Goal: Feedback & Contribution: Leave review/rating

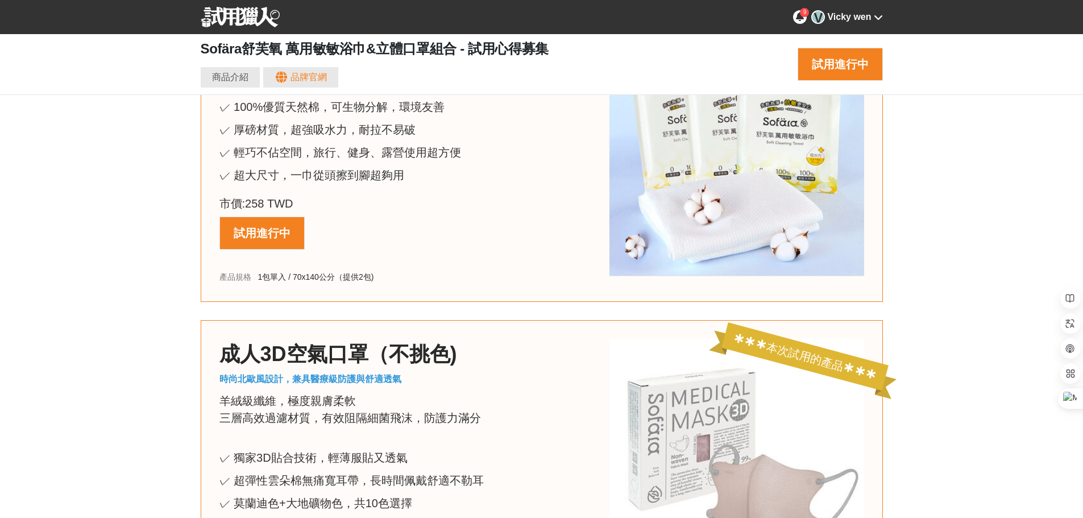
scroll to position [0, 1364]
click at [844, 19] on div "Vicky wen" at bounding box center [849, 17] width 44 height 14
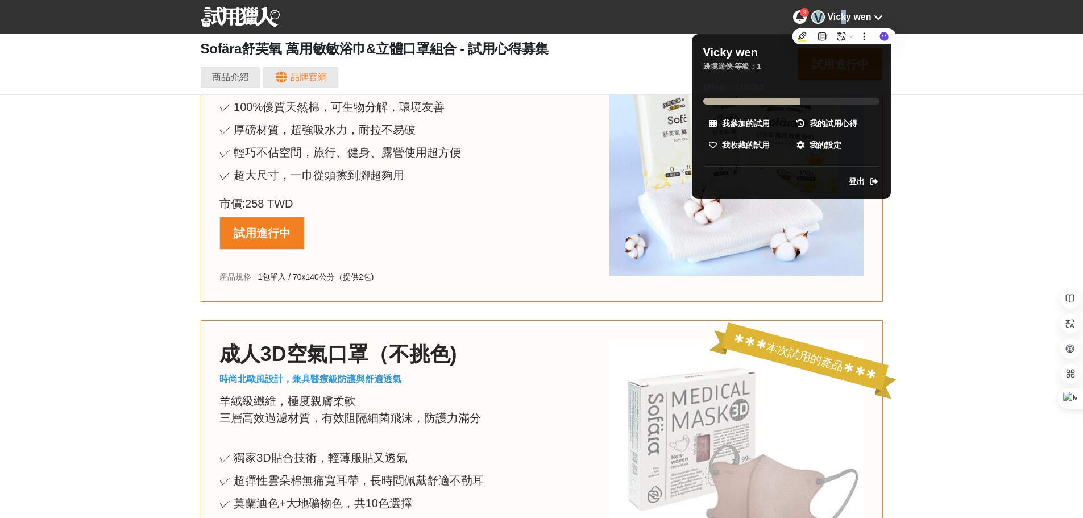
scroll to position [0, 2047]
click at [973, 49] on div at bounding box center [541, 259] width 1083 height 518
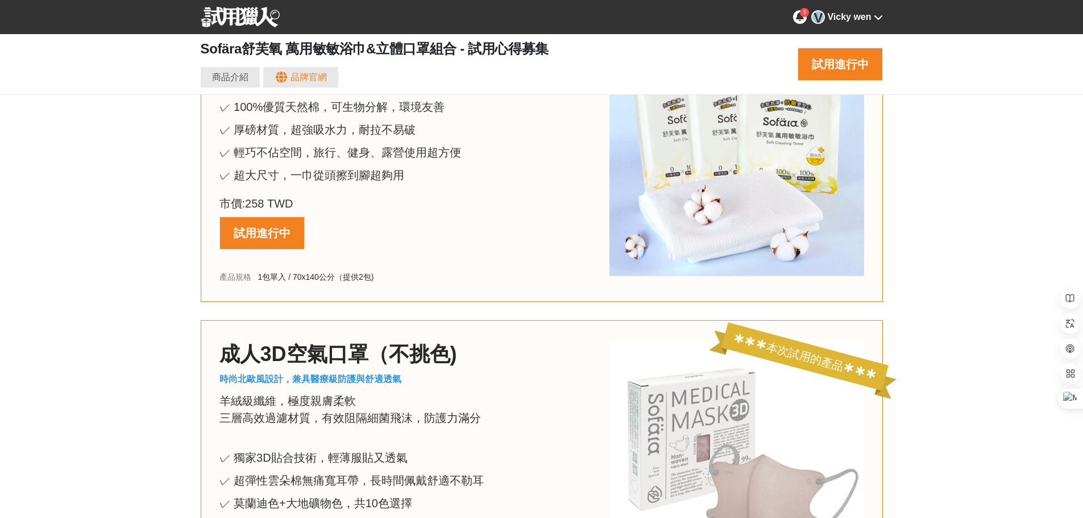
click at [876, 16] on icon at bounding box center [878, 17] width 9 height 9
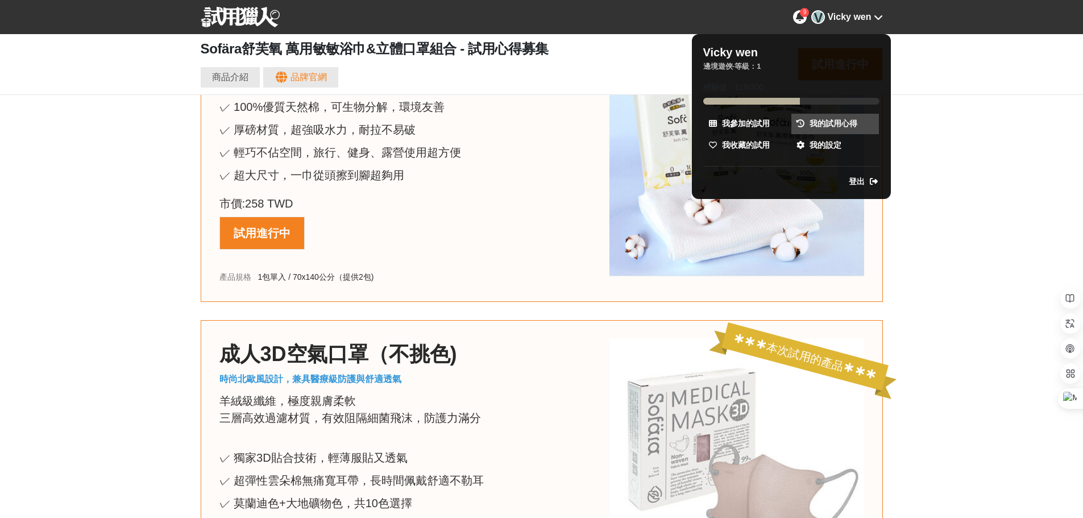
scroll to position [0, 2729]
click at [817, 122] on span "我的試用心得" at bounding box center [834, 124] width 48 height 12
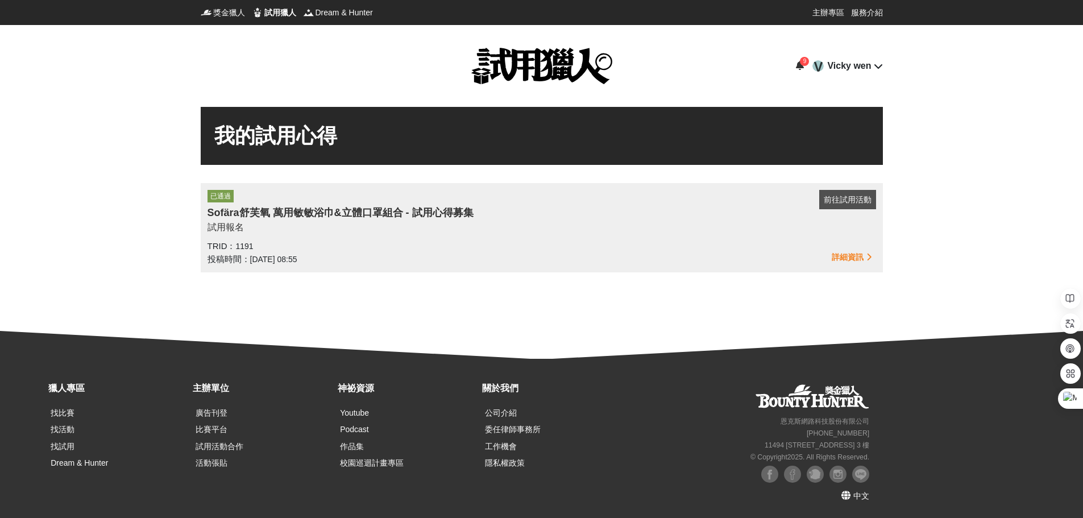
click at [744, 206] on div "Sofära舒芙氧 萬用敏敏浴巾&立體口罩組合 - 試用心得募集" at bounding box center [514, 212] width 612 height 15
click at [809, 200] on div "已通過" at bounding box center [514, 197] width 612 height 15
click at [849, 196] on button "前往試用活動" at bounding box center [847, 199] width 57 height 19
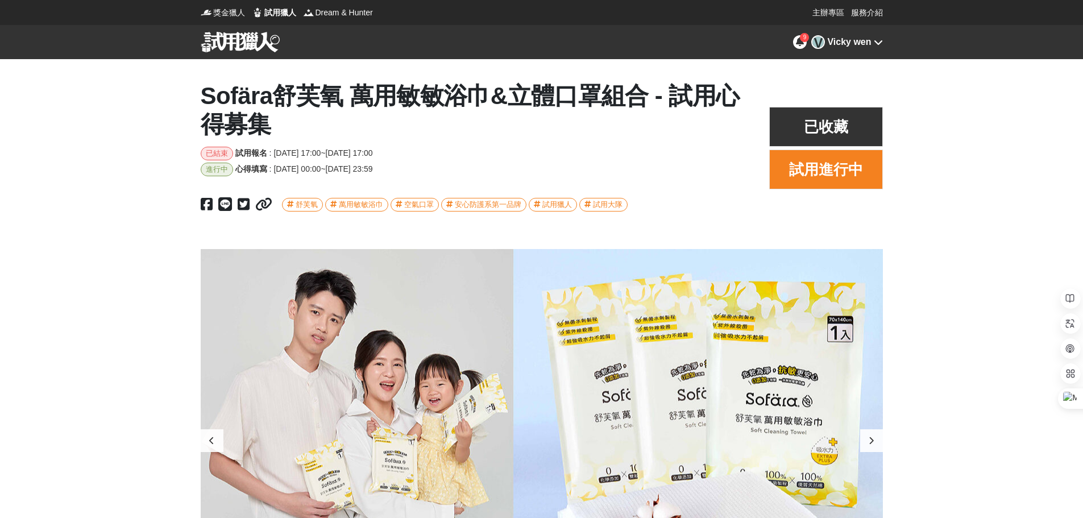
click at [801, 42] on icon at bounding box center [800, 41] width 8 height 9
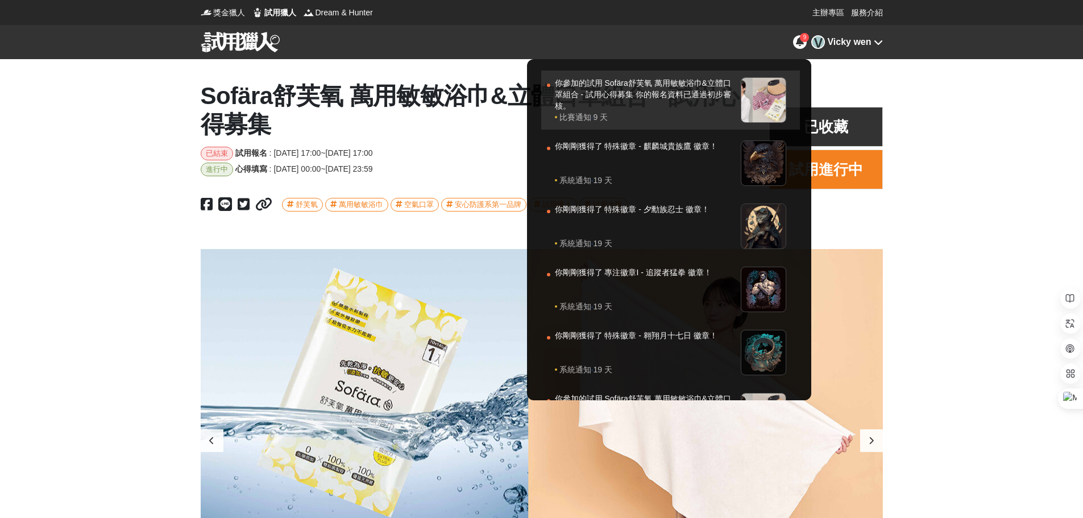
click at [678, 96] on div "你參加的試用 Sofära舒芙氧 萬用敏敏浴巾&立體口罩組合 - 試用心得募集 你的報名資料已通過初步審核。" at bounding box center [645, 94] width 181 height 34
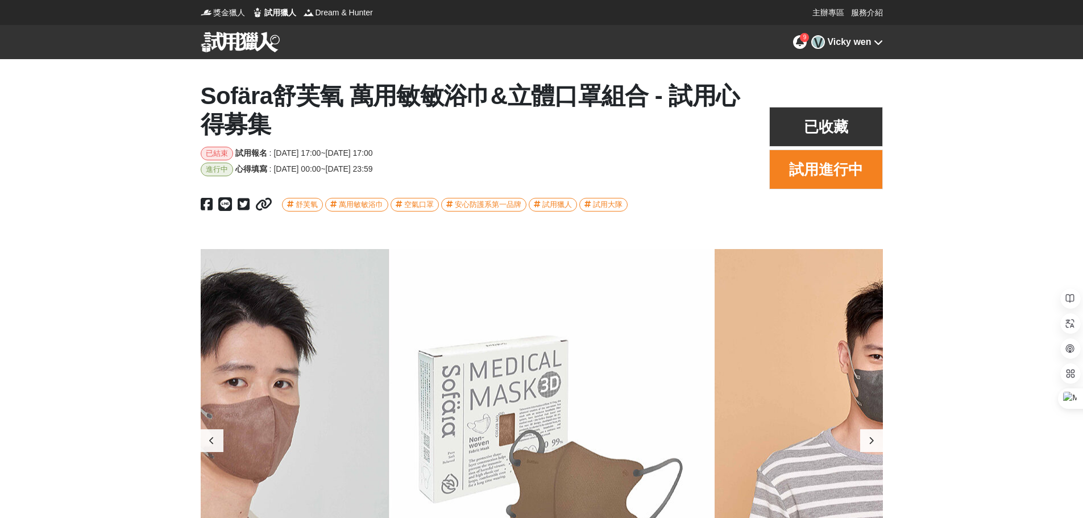
click at [869, 41] on div "Vicky wen" at bounding box center [849, 42] width 44 height 14
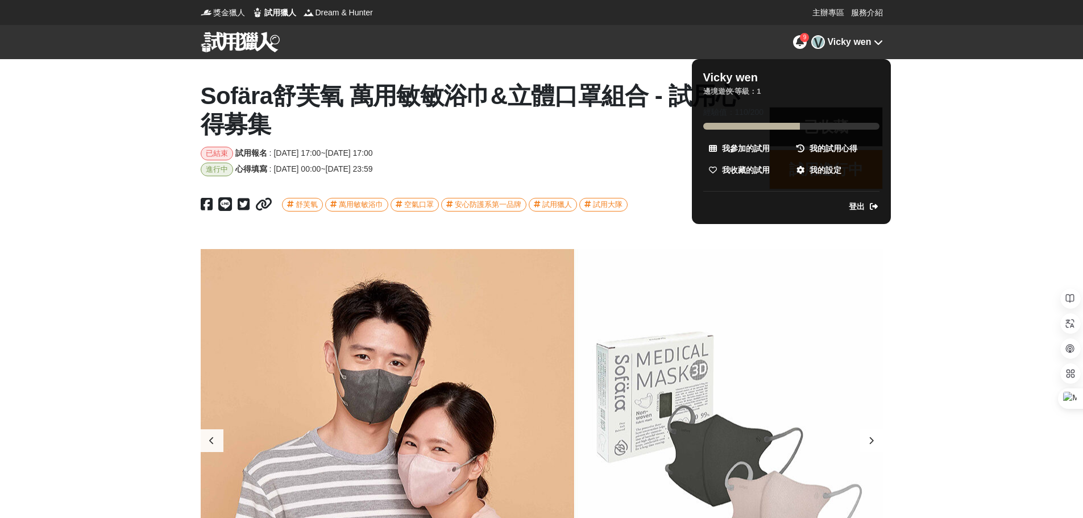
click at [869, 42] on div at bounding box center [541, 259] width 1083 height 518
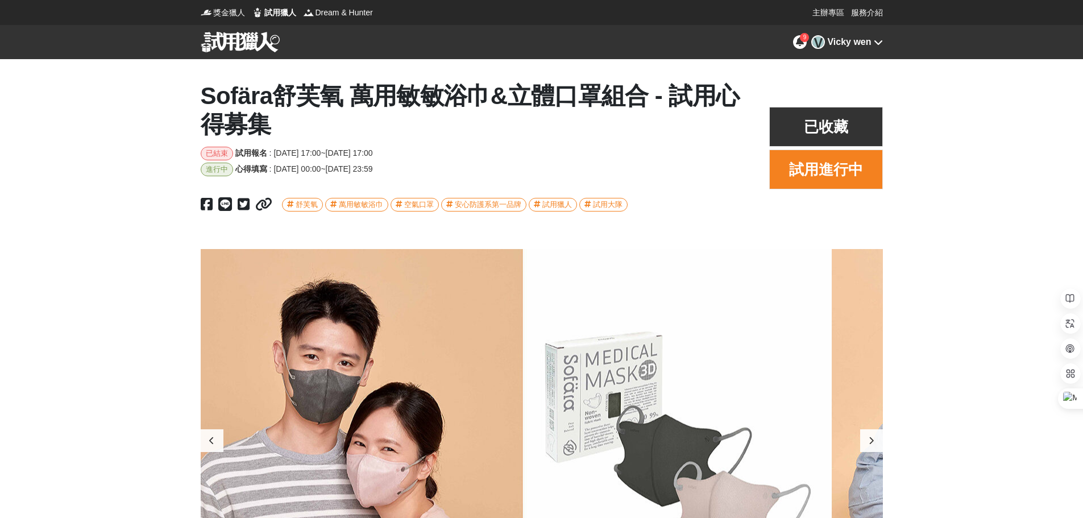
click at [391, 130] on h1 "Sofära舒芙氧 萬用敏敏浴巾&立體口罩組合 - 試用心得募集" at bounding box center [474, 110] width 546 height 57
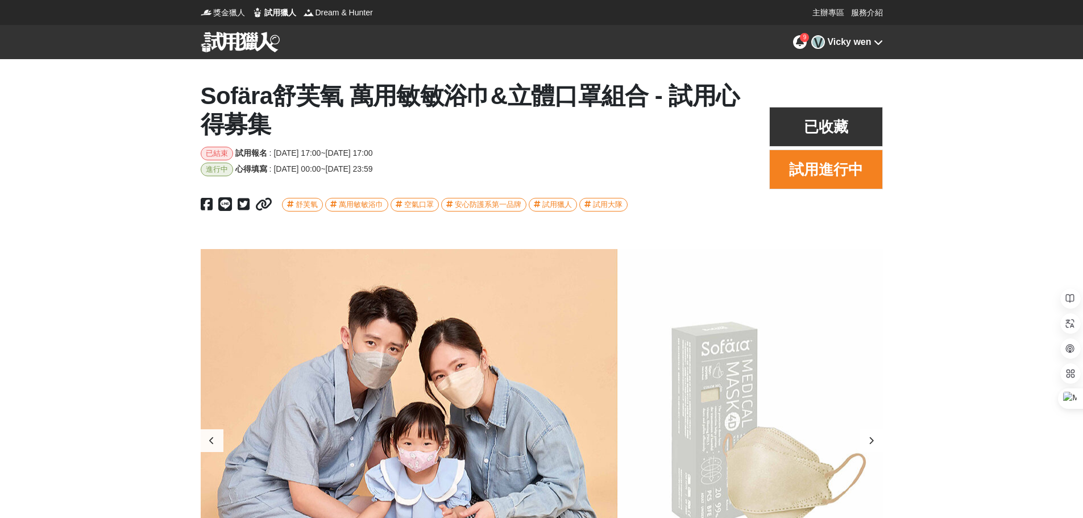
click at [222, 155] on div "已結束" at bounding box center [217, 154] width 32 height 14
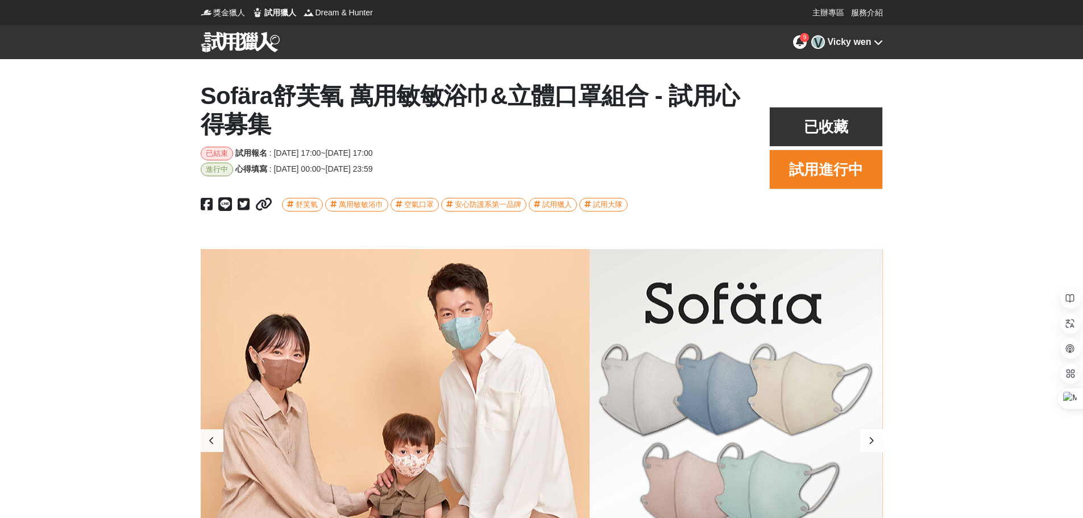
click at [235, 169] on div "心得填寫" at bounding box center [251, 169] width 32 height 12
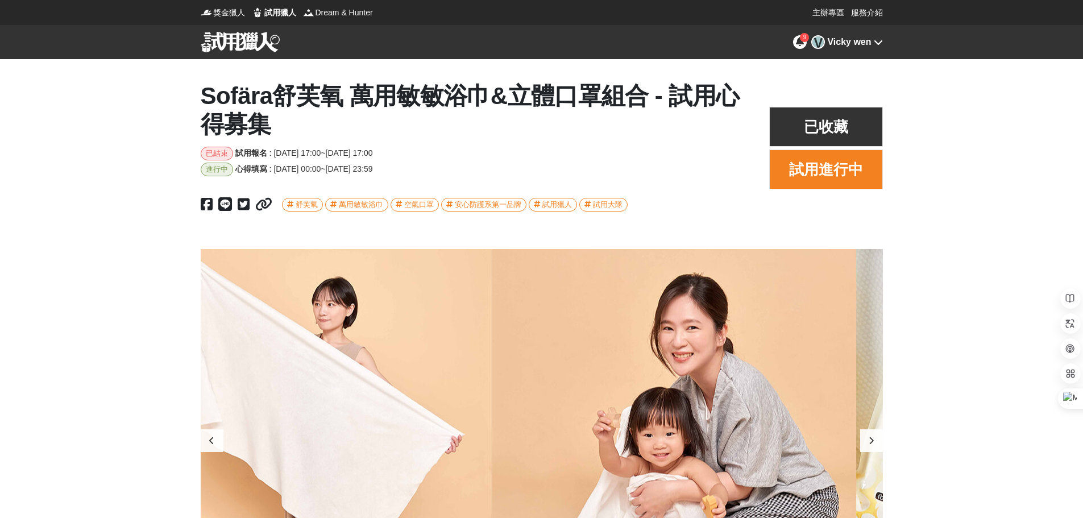
click at [372, 164] on div "2025-07-31 00:00 ~ 2025-08-14 23:59" at bounding box center [322, 169] width 99 height 12
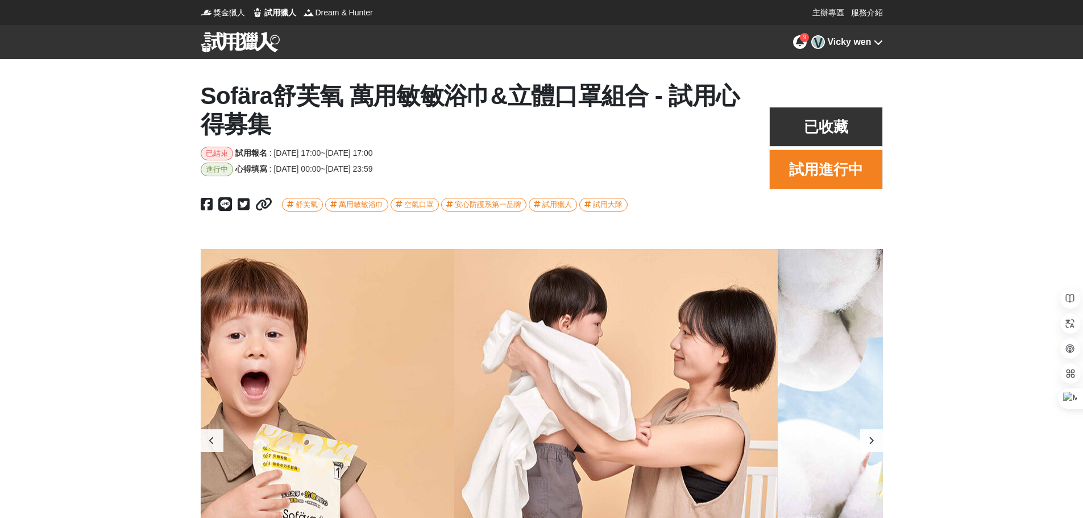
click at [213, 171] on div "進行中" at bounding box center [217, 170] width 32 height 14
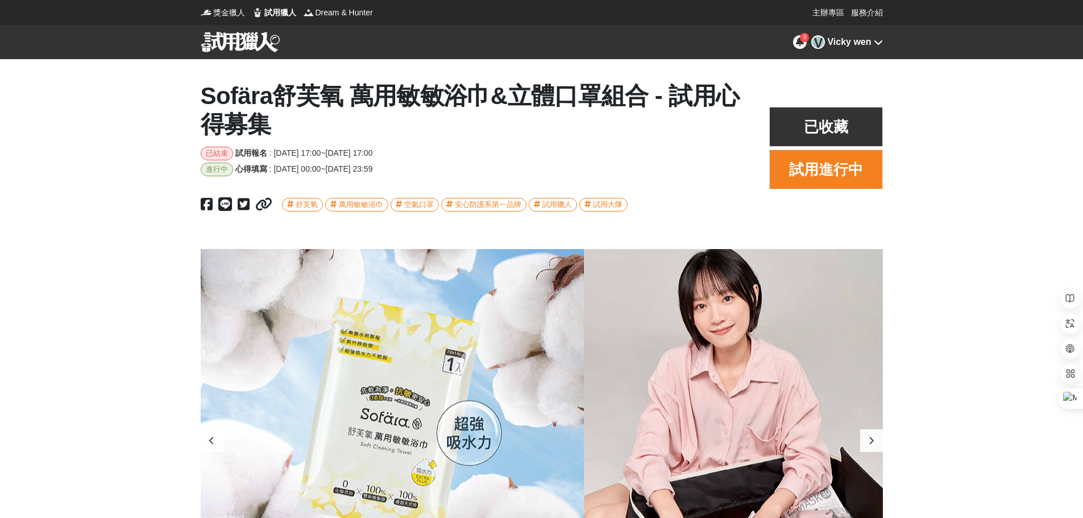
click at [812, 163] on button "試用進行中" at bounding box center [826, 170] width 114 height 40
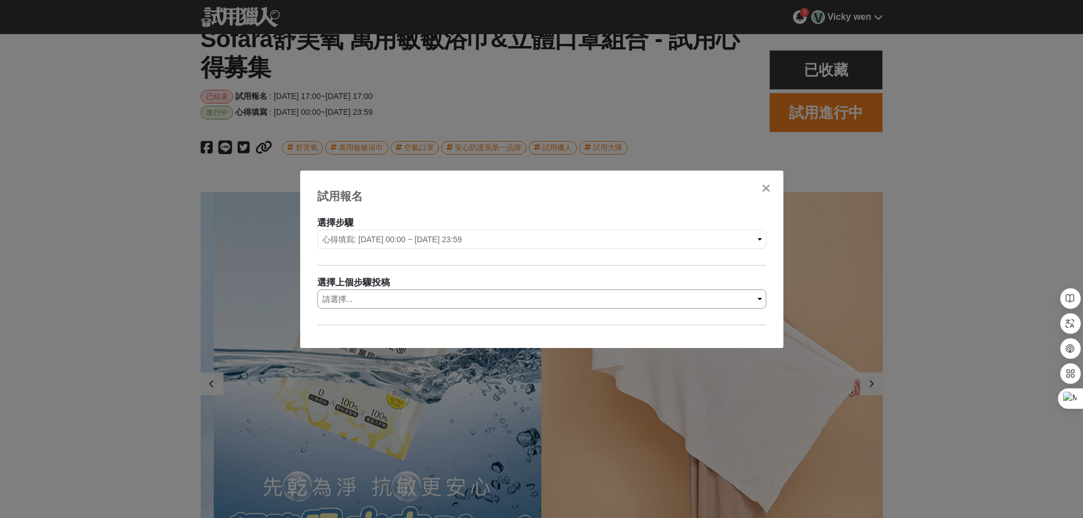
click at [378, 302] on select "請選擇... 試用報名: 報名序號-1191" at bounding box center [541, 298] width 449 height 19
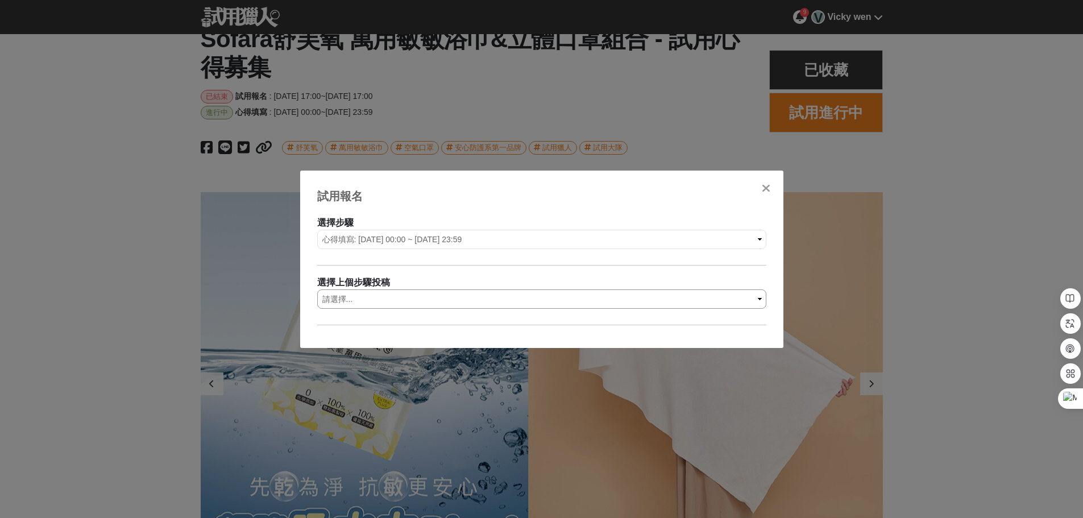
select select "1191"
click at [317, 289] on select "請選擇... 試用報名: 報名序號-1191" at bounding box center [541, 298] width 449 height 19
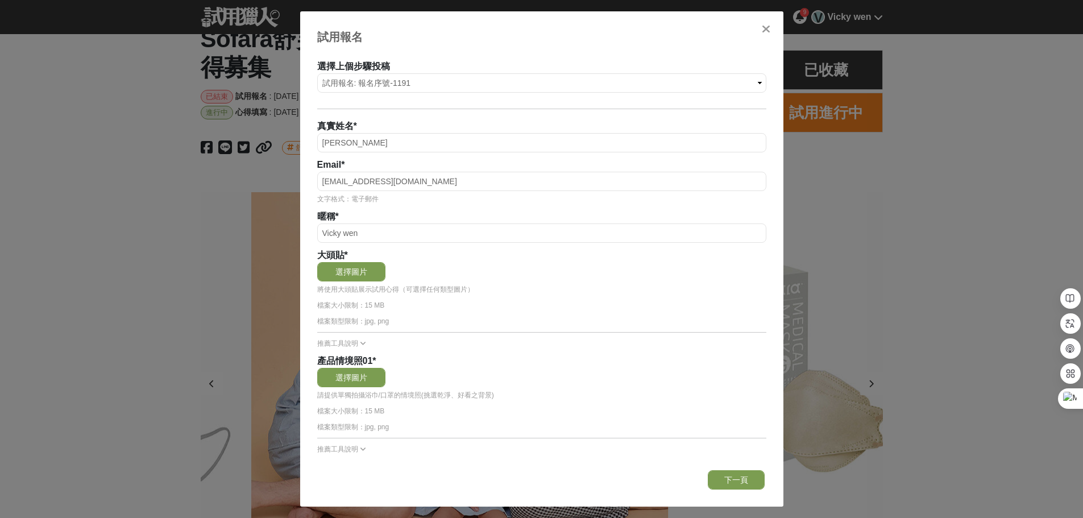
scroll to position [0, 5458]
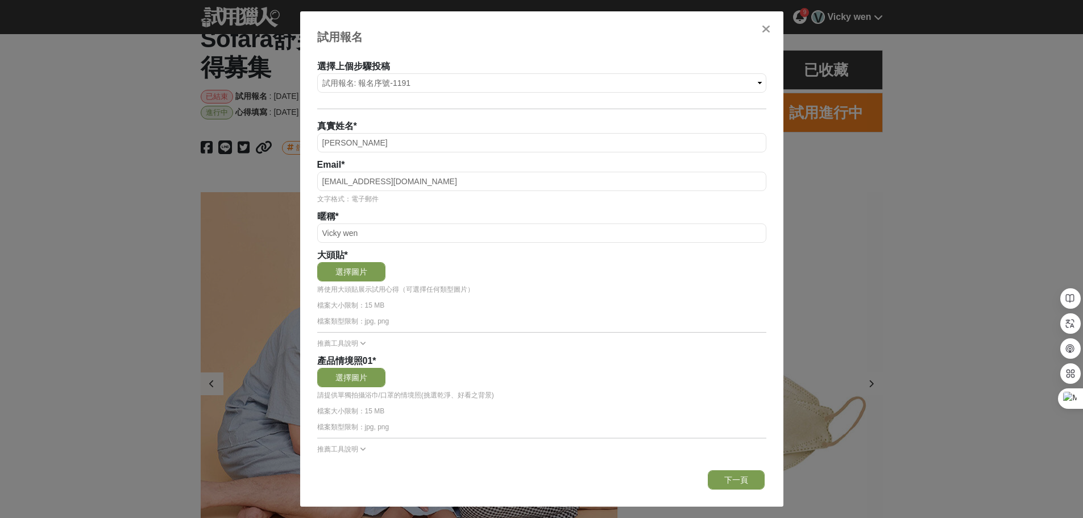
click at [600, 266] on div "選擇圖片" at bounding box center [541, 271] width 449 height 19
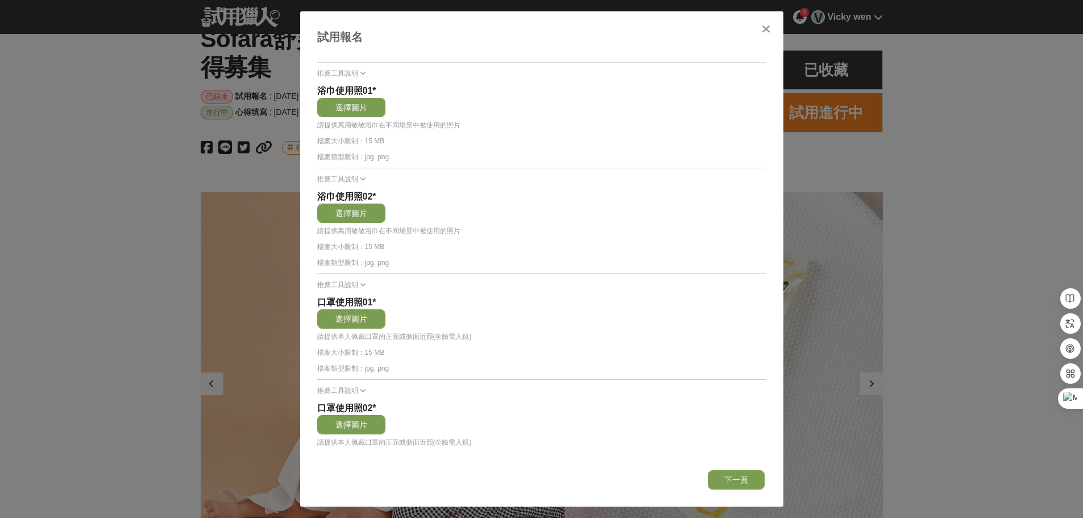
scroll to position [569, 0]
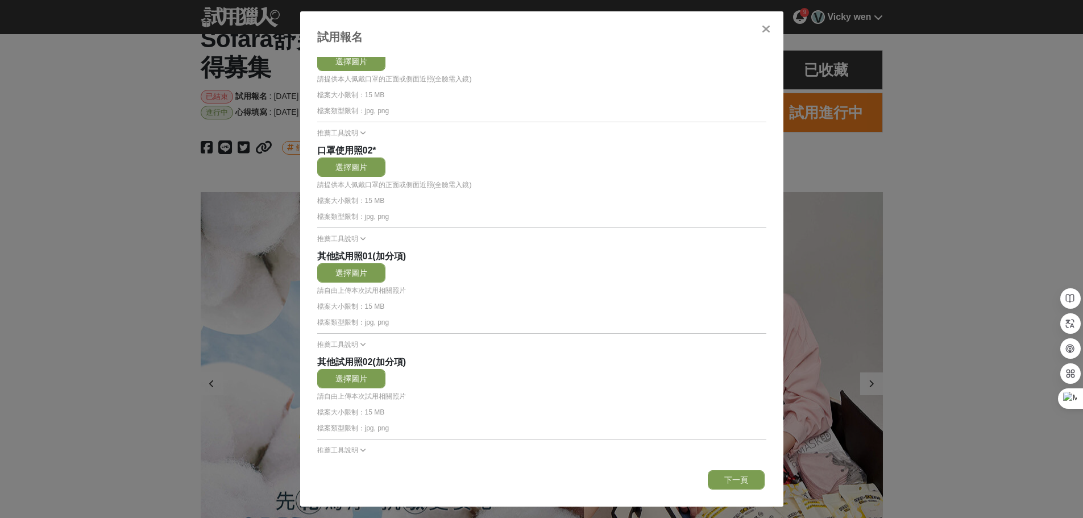
click at [621, 346] on div "推薦工具說明" at bounding box center [541, 344] width 449 height 10
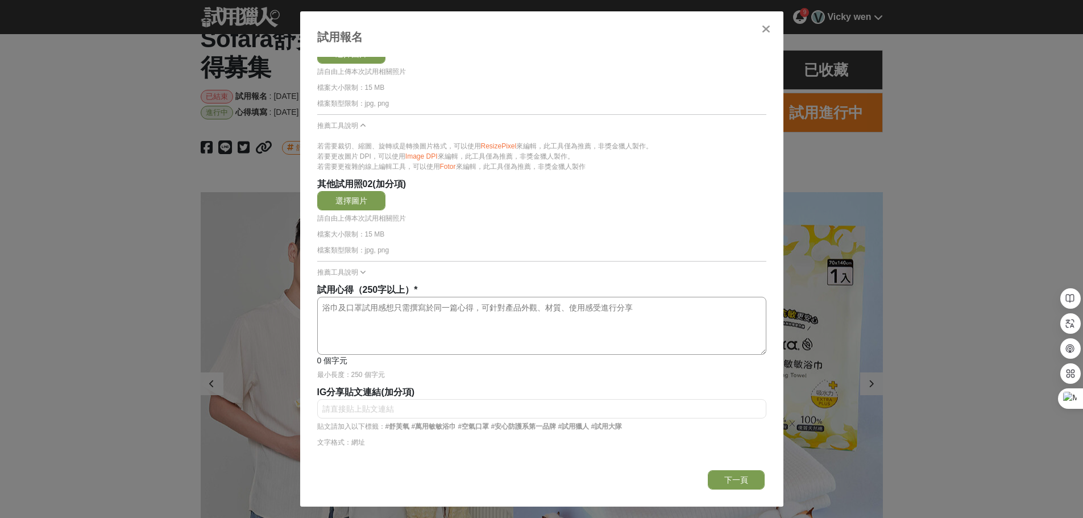
click at [326, 319] on textarea at bounding box center [542, 325] width 448 height 57
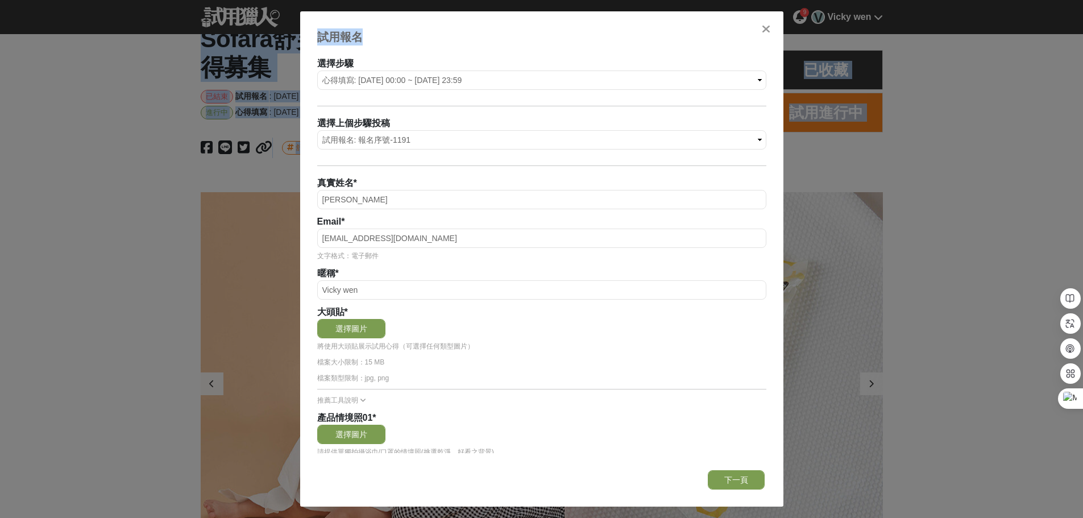
drag, startPoint x: 538, startPoint y: 37, endPoint x: 374, endPoint y: 0, distance: 168.4
click at [766, 27] on icon at bounding box center [766, 28] width 9 height 11
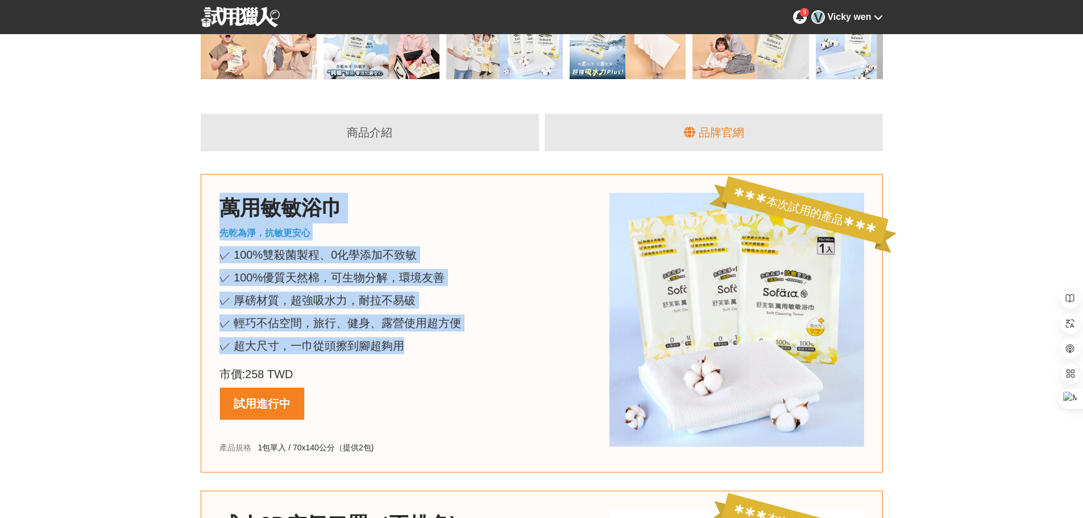
drag, startPoint x: 215, startPoint y: 198, endPoint x: 458, endPoint y: 347, distance: 285.0
click at [458, 347] on div "本次試用的產品 萬用敏敏浴巾 先乾為淨，抗敏更安心 ✓ 100%雙殺菌製程、0化學添加不致敏 ✓ 100%優質天然棉，可生物分解，環境友善 ✓ 厚磅材質，超強…" at bounding box center [542, 323] width 682 height 298
copy div "萬用敏敏浴巾 先乾為淨，抗敏更安心 ✓ 100%雙殺菌製程、0化學添加不致敏 ✓ 100%優質天然棉，可生物分解，環境友善 ✓ 厚磅材質，超強吸水力，耐拉不易…"
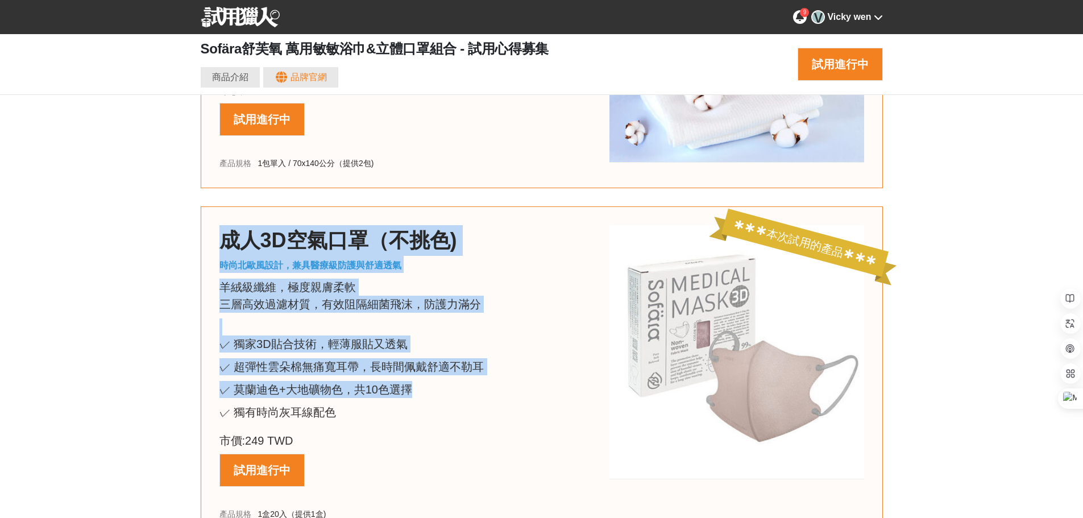
drag, startPoint x: 215, startPoint y: 226, endPoint x: 406, endPoint y: 391, distance: 251.9
click at [406, 391] on div "本次試用的產品 成人3D空氣口罩（不挑色) 時尚北歐風設計，兼具醫療級防護與舒適透氣 羊絨級纖維，極度親膚柔軟 三層高效過濾材質，有效阻隔細菌飛沫，防護力滿分…" at bounding box center [542, 372] width 682 height 333
drag, startPoint x: 354, startPoint y: 419, endPoint x: 179, endPoint y: 227, distance: 259.6
click at [179, 227] on div "商品介紹 品牌官網 本次試用的產品 萬用敏敏浴巾 先乾為淨，抗敏更安心 ✓ 100%雙殺菌製程、0化學添加不致敏 ✓ 100%優質天然棉，可生物分解，環境友善…" at bounding box center [541, 348] width 1083 height 1038
copy div "成人3D空氣口罩（不挑色) 時尚北歐風設計，兼具醫療級防護與舒適透氣 羊絨級纖維，極度親膚柔軟 三層高效過濾材質，有效阻隔細菌飛沫，防護力滿分 ✓ 獨家3D貼…"
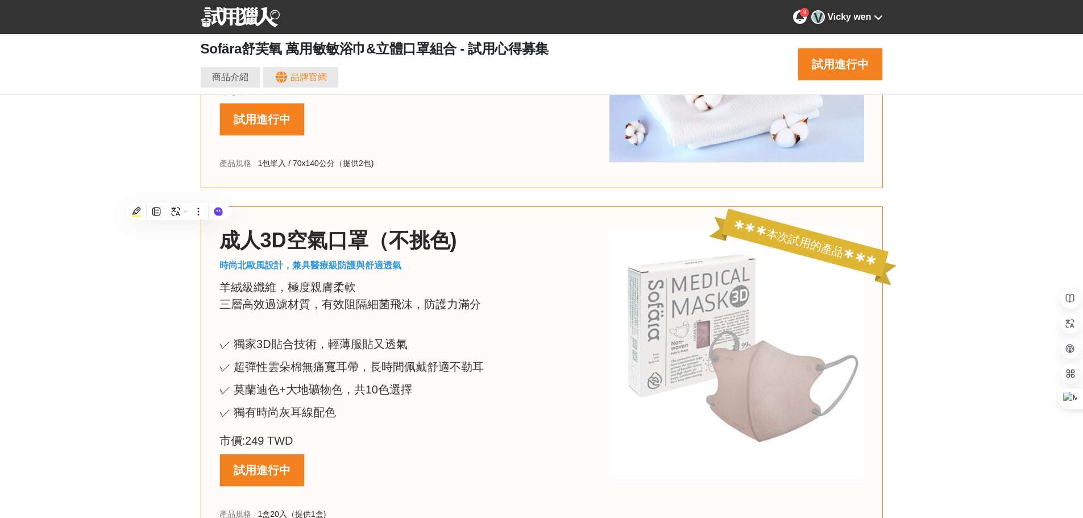
click at [148, 423] on div "商品介紹 品牌官網 本次試用的產品 萬用敏敏浴巾 先乾為淨，抗敏更安心 ✓ 100%雙殺菌製程、0化學添加不致敏 ✓ 100%優質天然棉，可生物分解，環境友善…" at bounding box center [541, 348] width 1083 height 1038
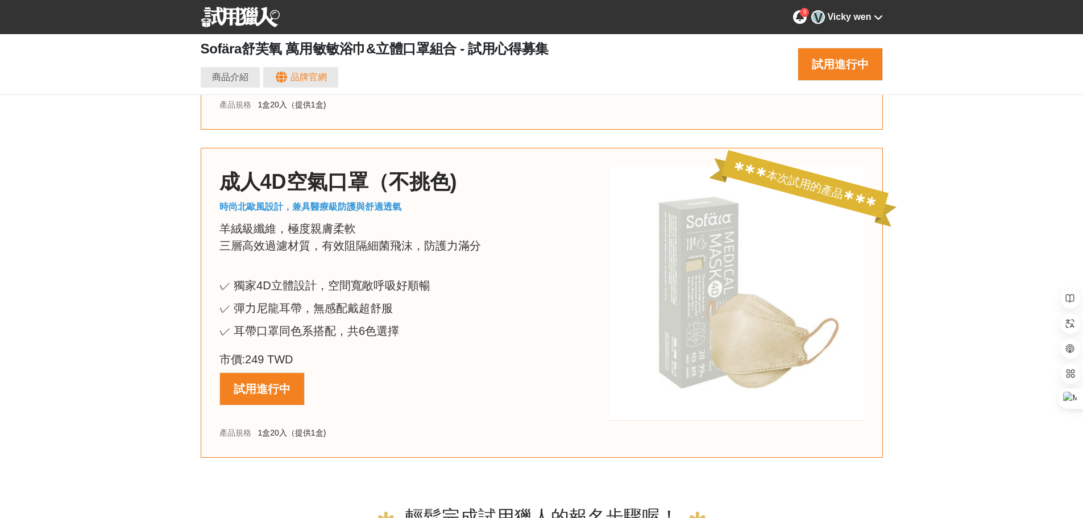
scroll to position [0, 13]
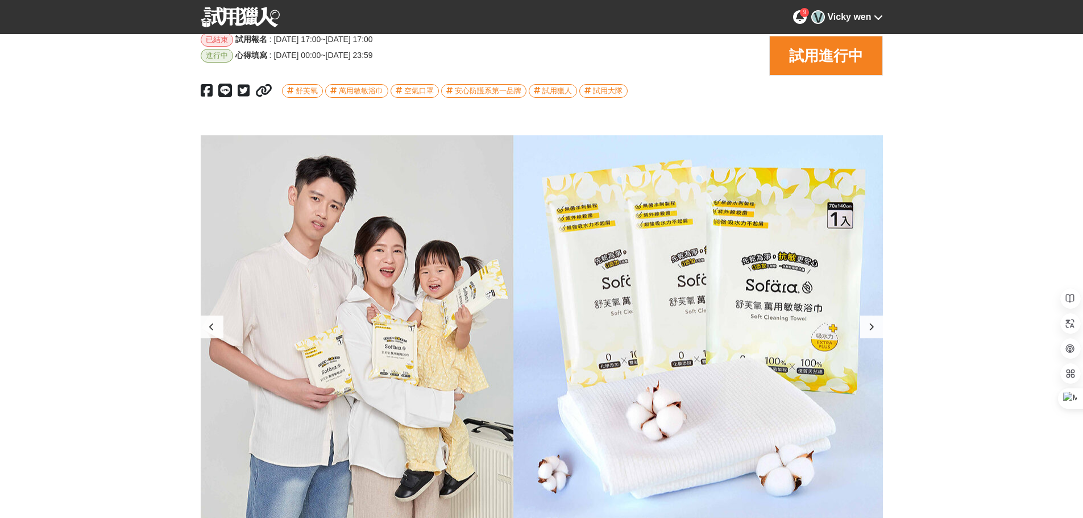
click at [214, 321] on div at bounding box center [212, 327] width 23 height 23
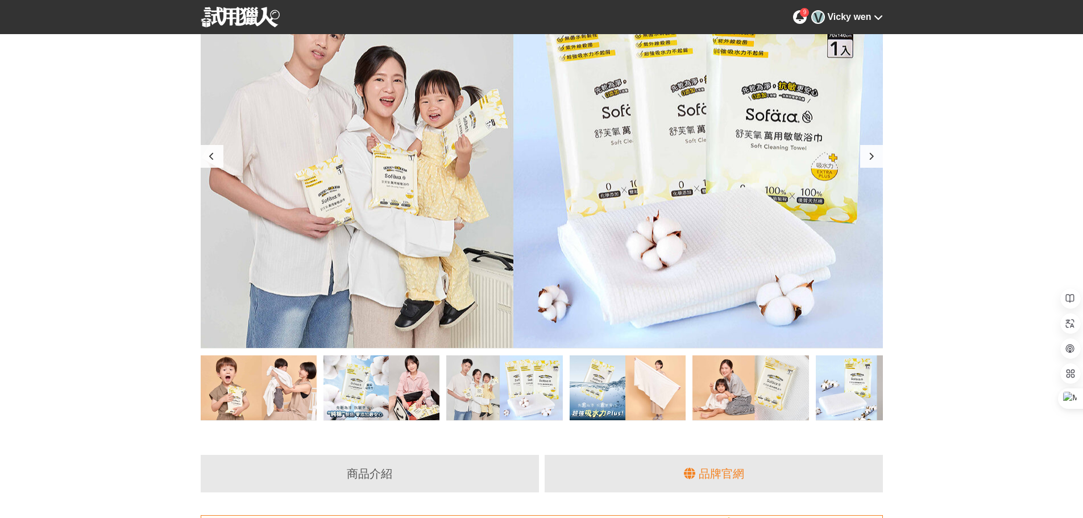
click at [652, 383] on div at bounding box center [628, 387] width 116 height 65
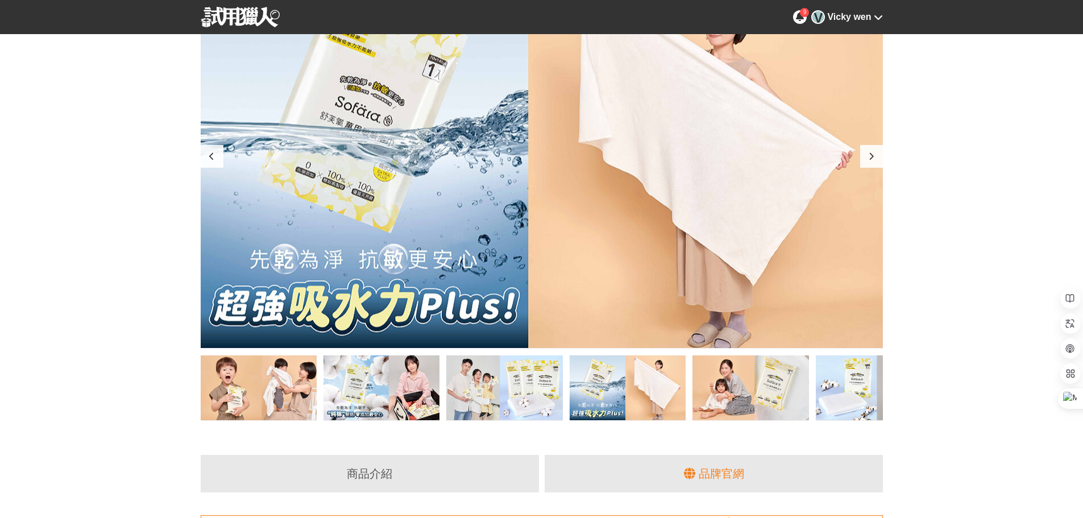
click at [721, 392] on div at bounding box center [750, 387] width 116 height 65
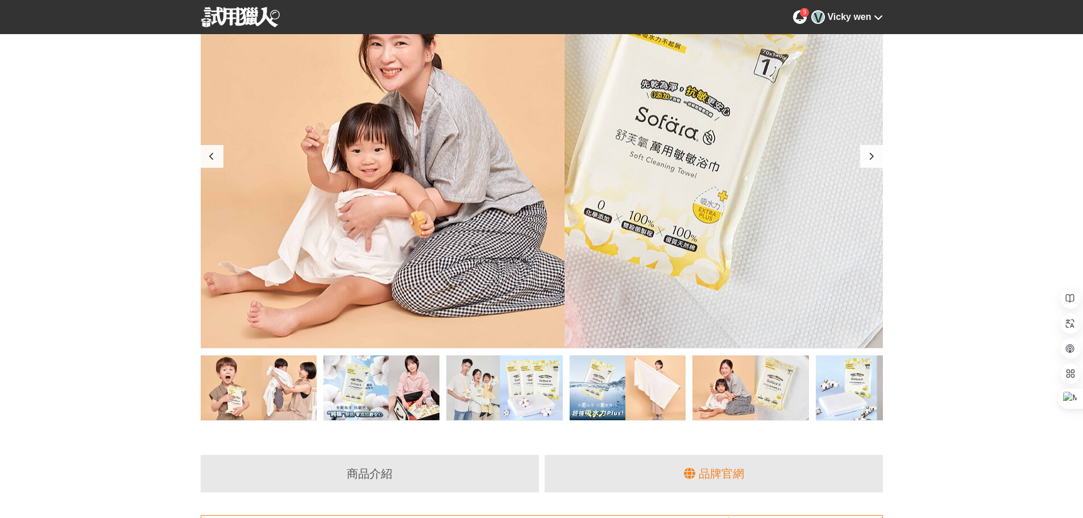
click at [796, 401] on div at bounding box center [750, 387] width 116 height 65
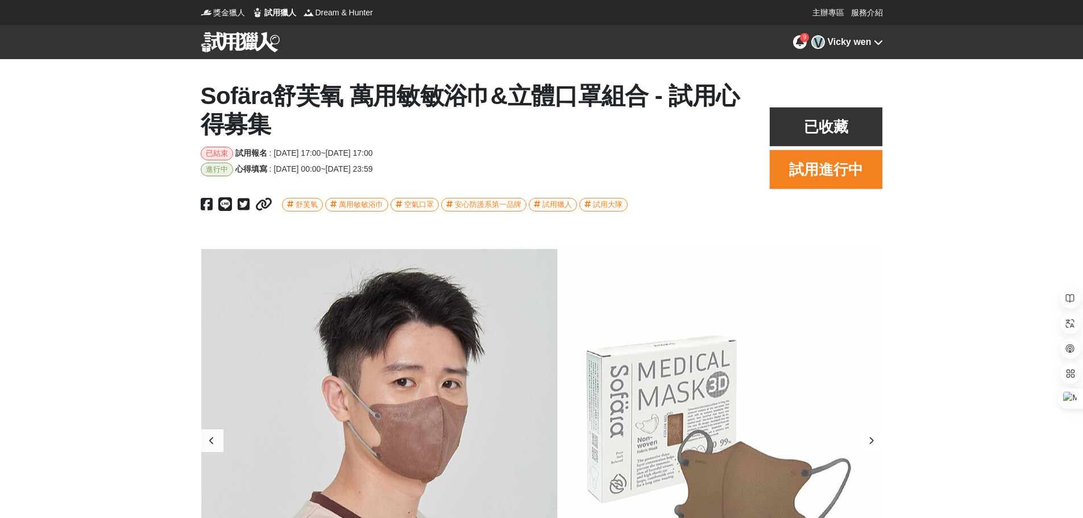
click at [825, 174] on button "試用進行中" at bounding box center [826, 170] width 114 height 40
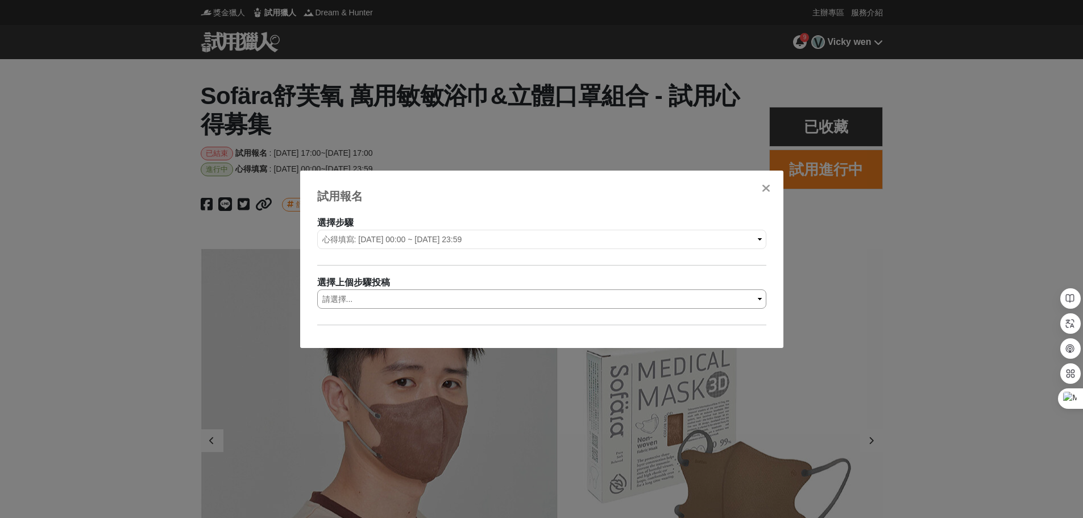
click at [388, 305] on select "請選擇... 試用報名: 報名序號-1191" at bounding box center [541, 298] width 449 height 19
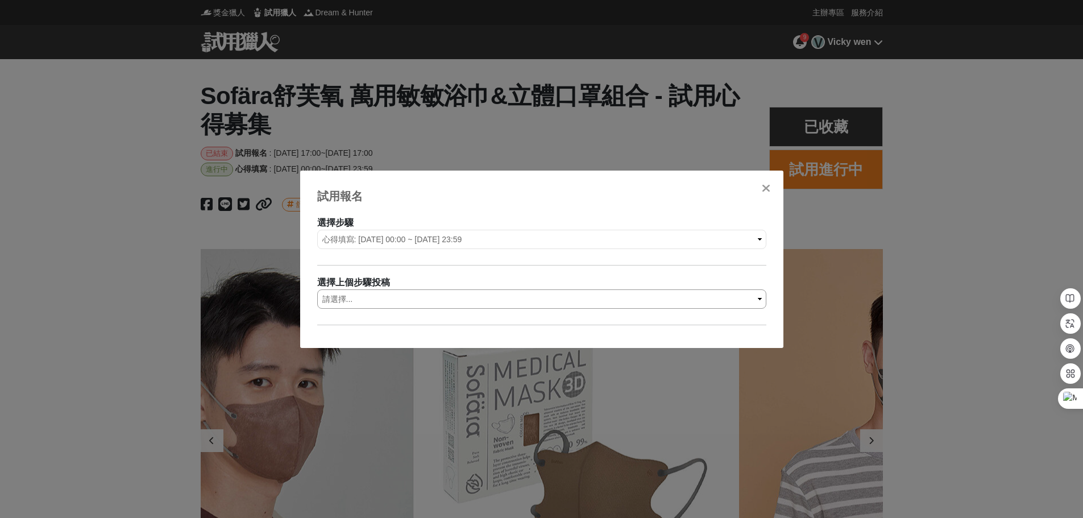
select select "1191"
click at [317, 289] on select "請選擇... 試用報名: 報名序號-1191" at bounding box center [541, 298] width 449 height 19
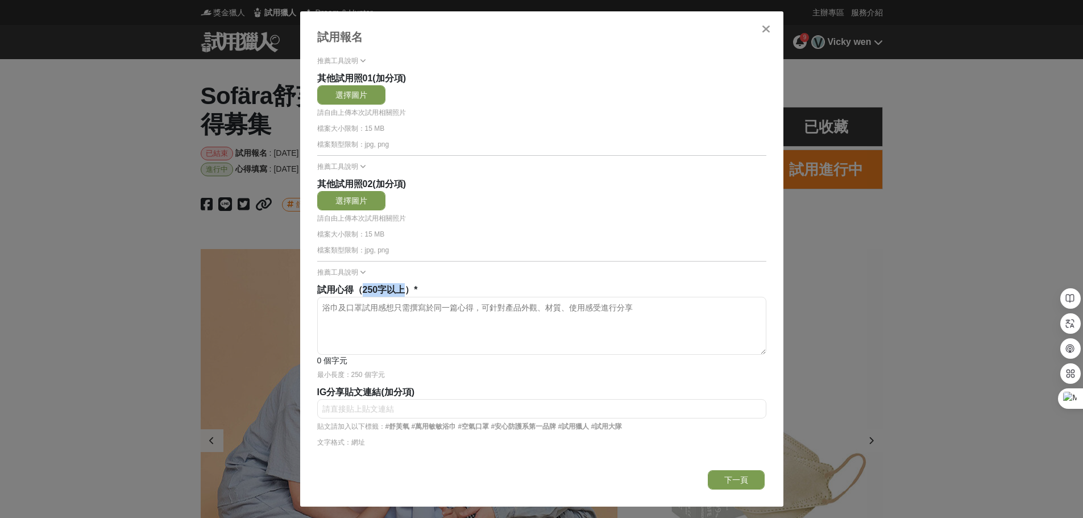
drag, startPoint x: 362, startPoint y: 288, endPoint x: 407, endPoint y: 287, distance: 45.5
click at [407, 287] on span "試用心得（250字以上）" at bounding box center [365, 290] width 97 height 10
copy span "250字以上"
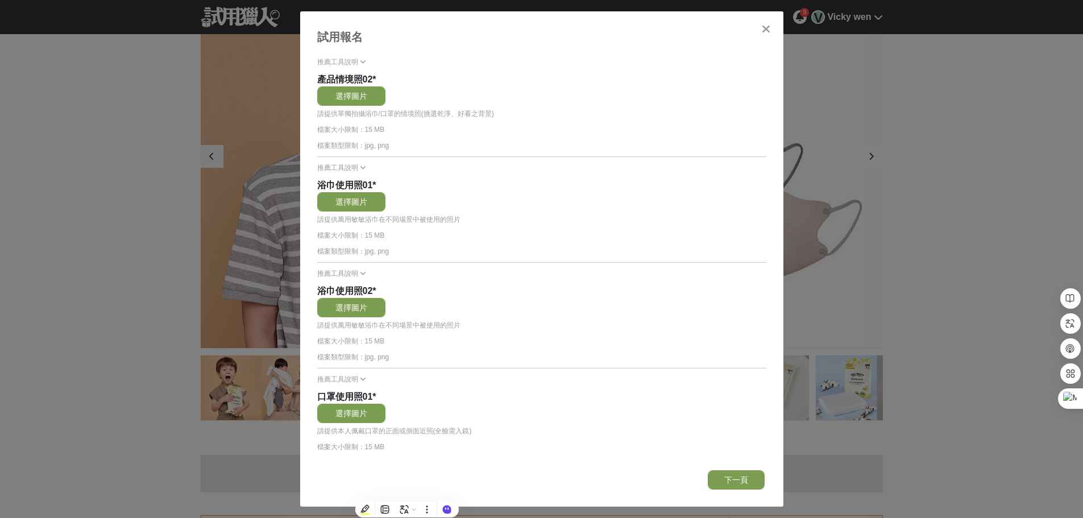
scroll to position [292, 0]
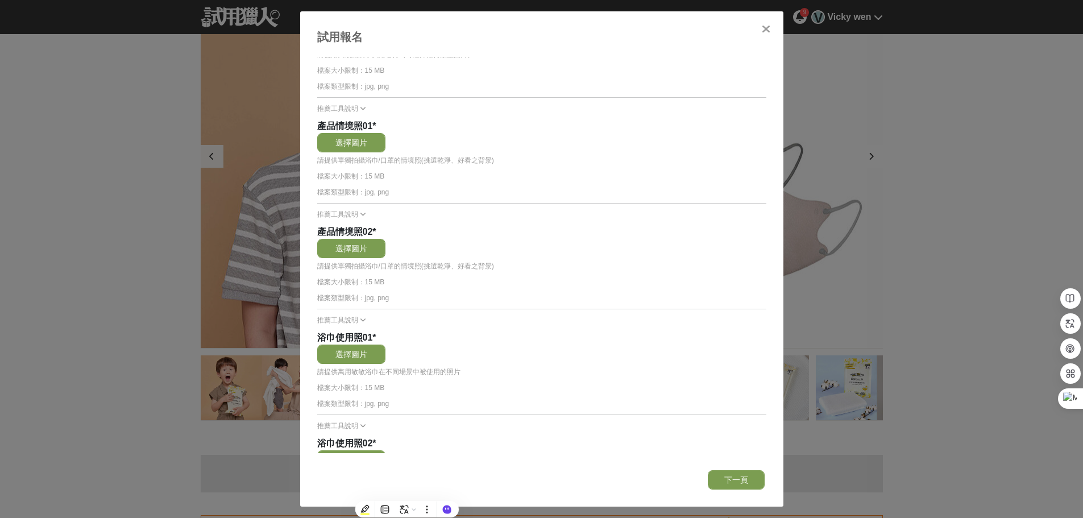
click at [70, 277] on div "試用報名 選擇步驟 心得填寫: 2025-07-31 00:00 ~ 2025-08-14 23:59 選擇上個步驟投稿 請選擇... 試用報名: 報名序號-…" at bounding box center [541, 259] width 1083 height 518
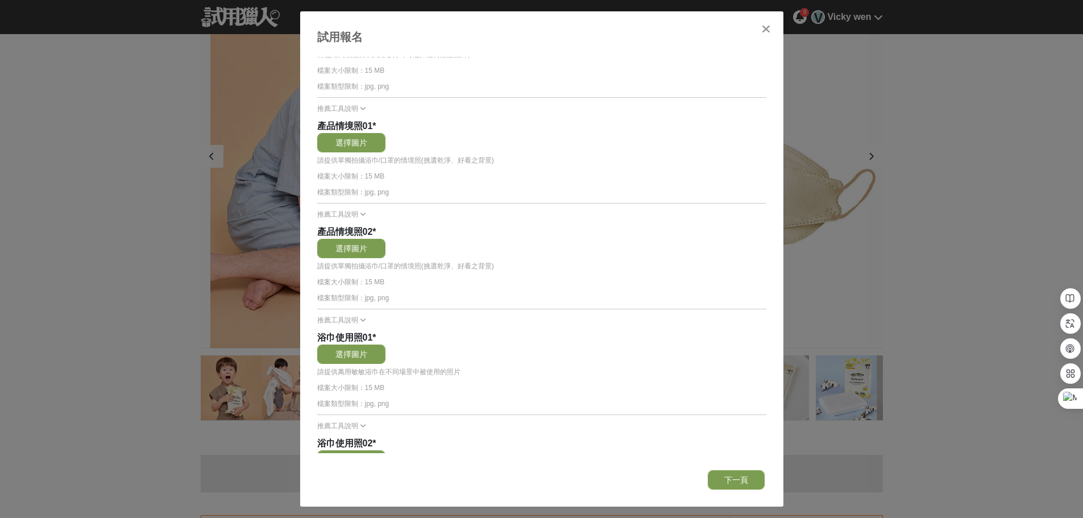
scroll to position [0, 5458]
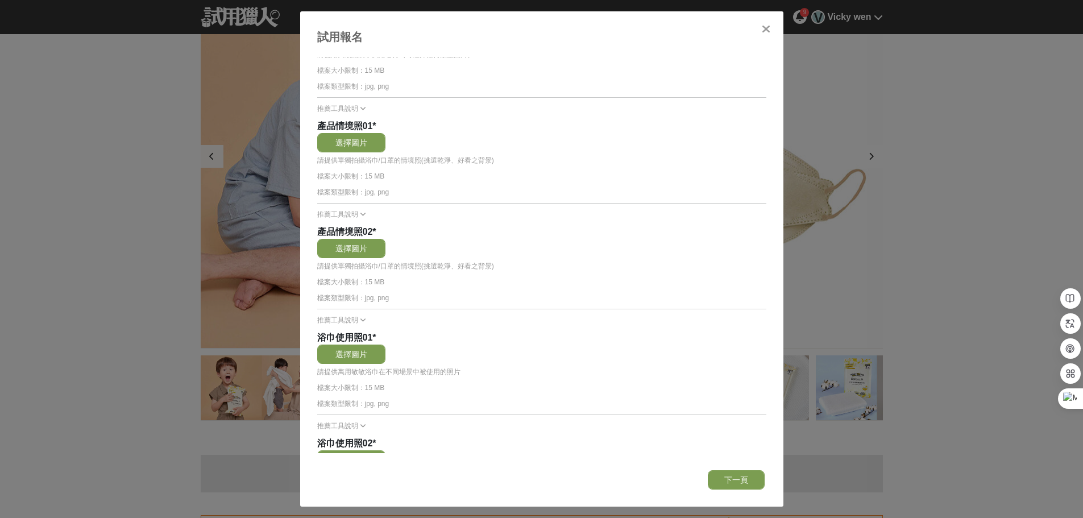
click at [768, 27] on icon at bounding box center [766, 28] width 9 height 11
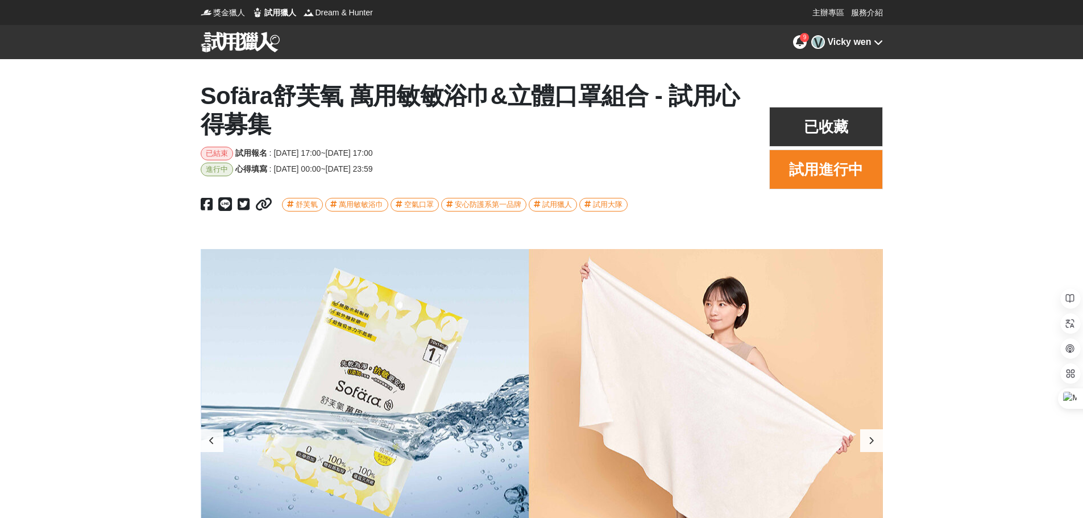
scroll to position [0, 2047]
click at [874, 39] on icon at bounding box center [878, 42] width 9 height 9
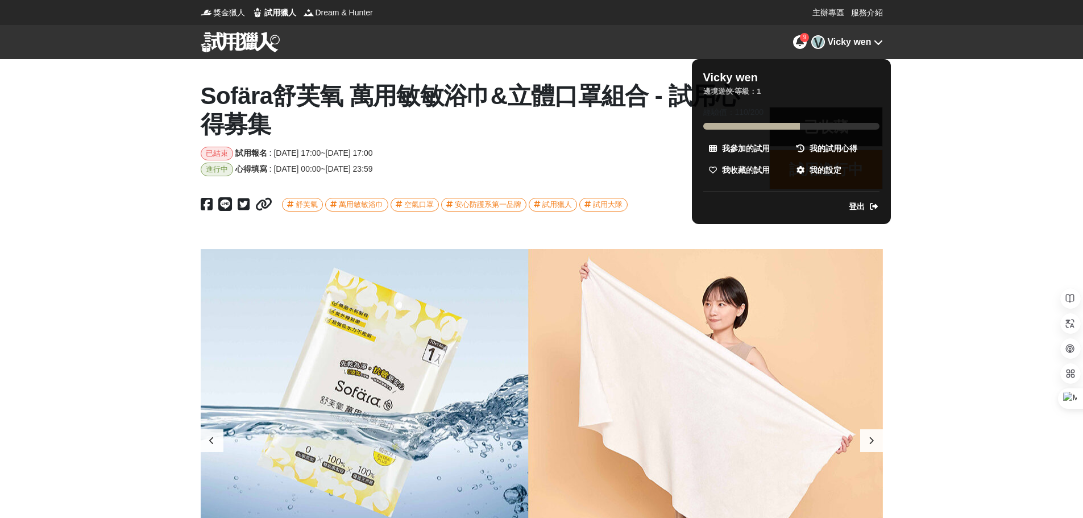
click at [874, 39] on div at bounding box center [541, 259] width 1083 height 518
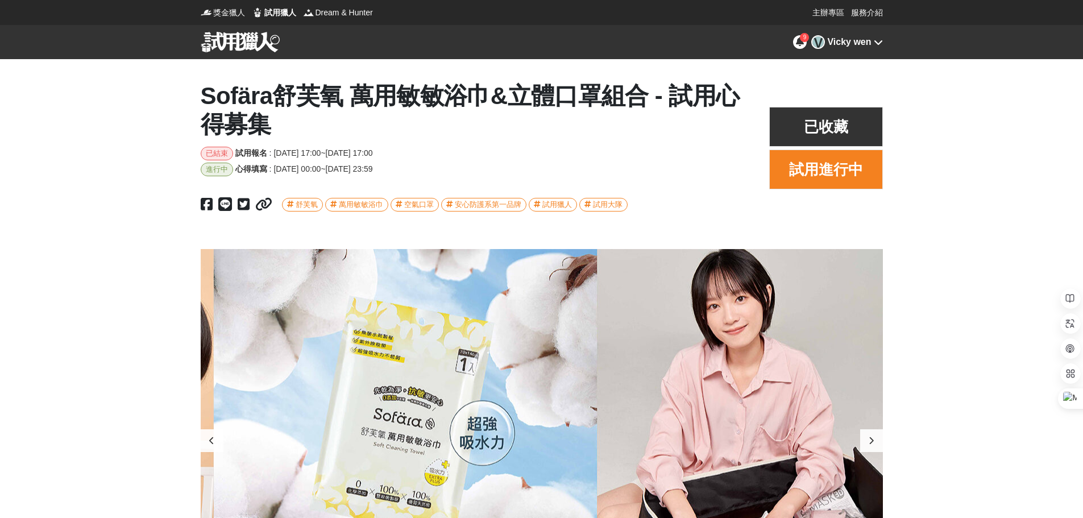
scroll to position [0, 682]
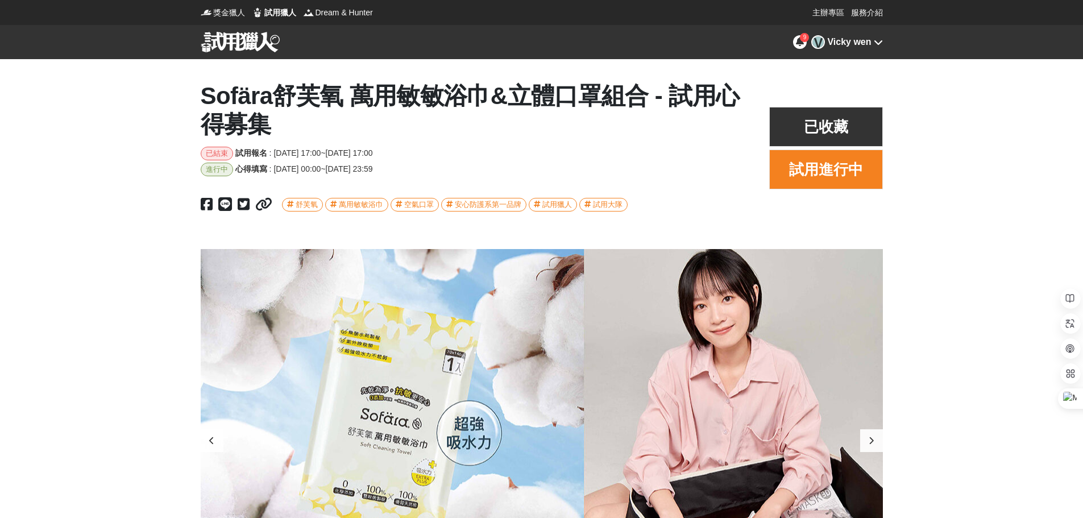
click at [1008, 132] on div "Sofära舒芙氧 萬用敏敏浴巾&立體口罩組合 - 試用心得募集 已結束 試用報名 : 2025-07-18 17:00 ~ 2025-07-28 17:00…" at bounding box center [541, 148] width 1083 height 133
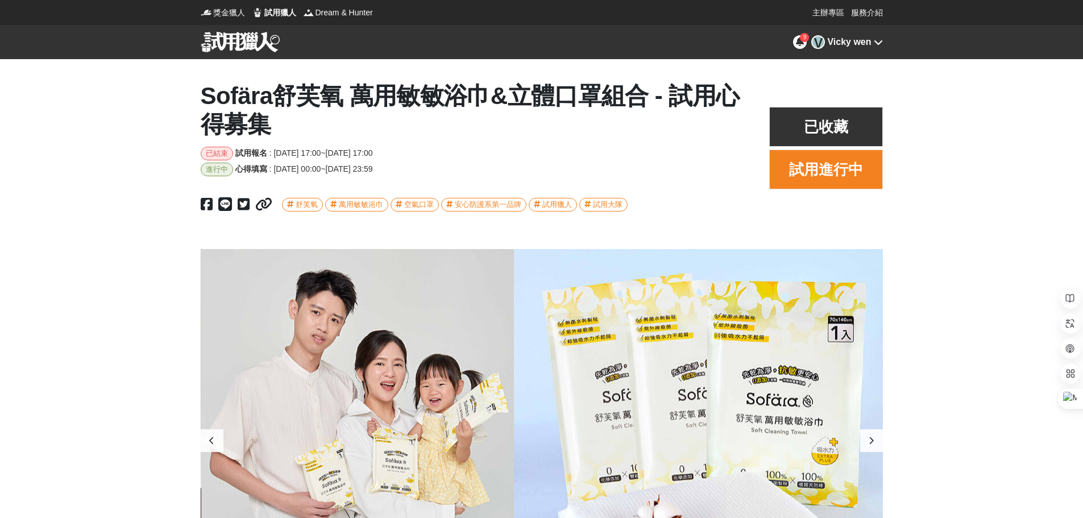
scroll to position [0, 1364]
click at [884, 39] on div "9 V Vicky wen" at bounding box center [541, 42] width 1083 height 34
click at [880, 39] on icon at bounding box center [878, 42] width 9 height 9
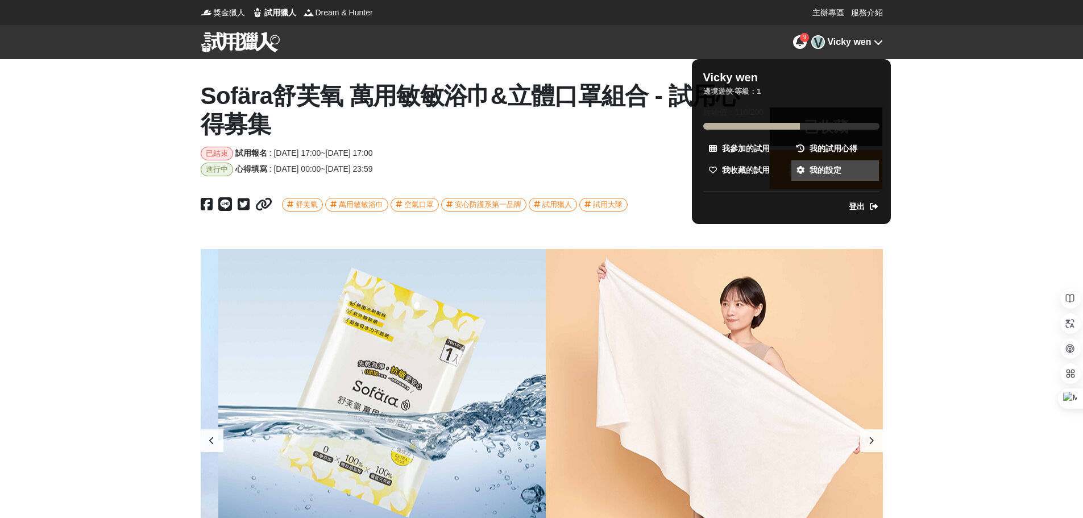
click at [835, 172] on span "我的設定" at bounding box center [826, 170] width 32 height 12
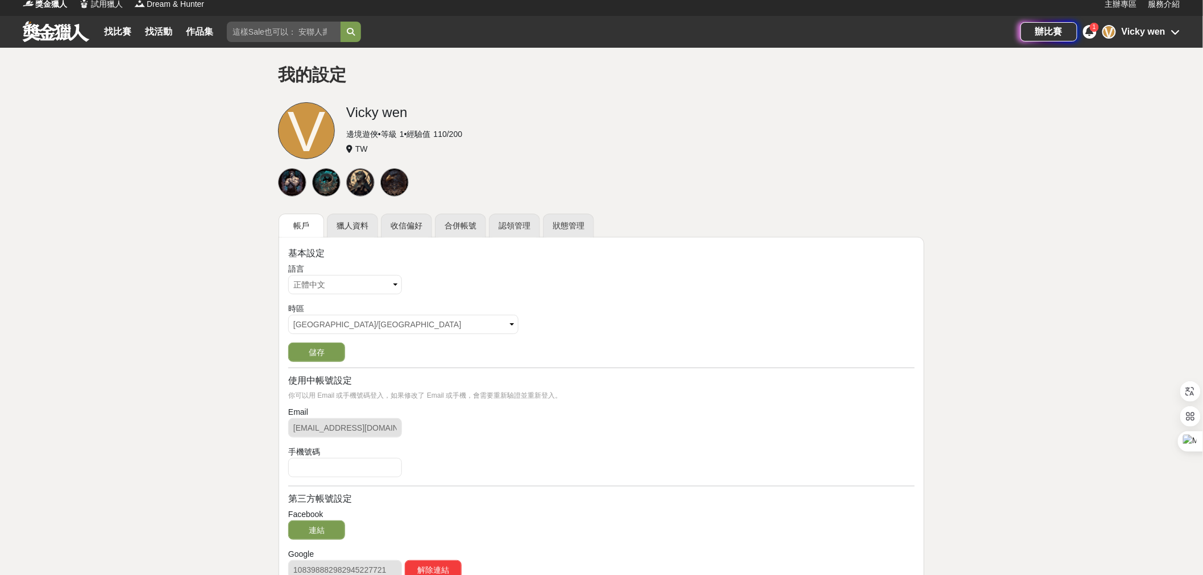
scroll to position [126, 0]
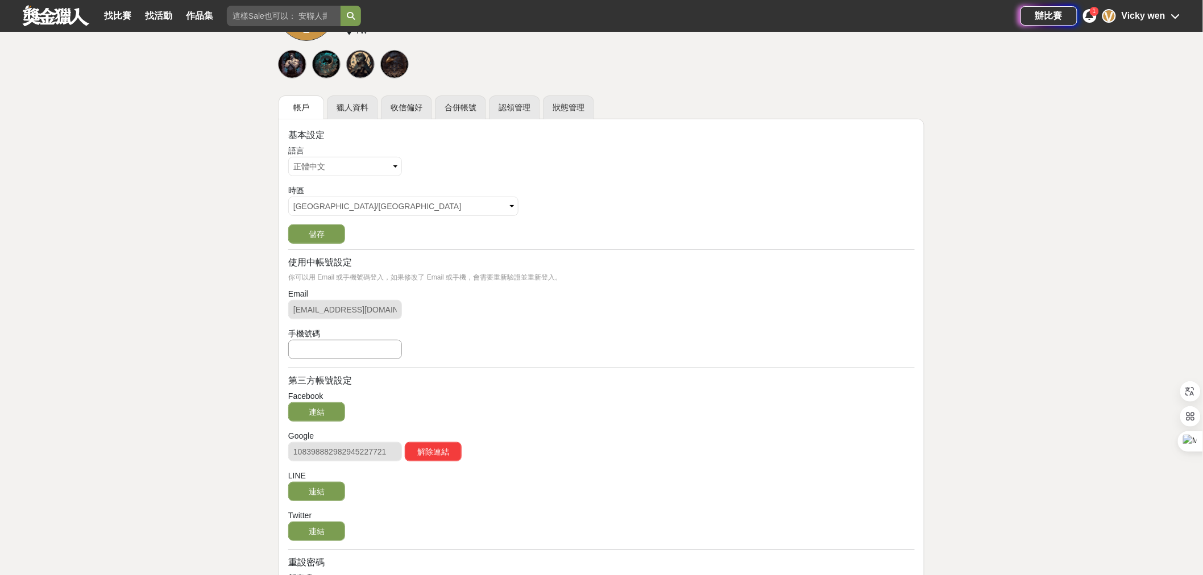
click at [314, 343] on input "text" at bounding box center [345, 349] width 114 height 19
click at [310, 342] on input "text" at bounding box center [345, 349] width 114 height 19
type input "0981060045"
click at [431, 345] on button "新增" at bounding box center [433, 349] width 57 height 19
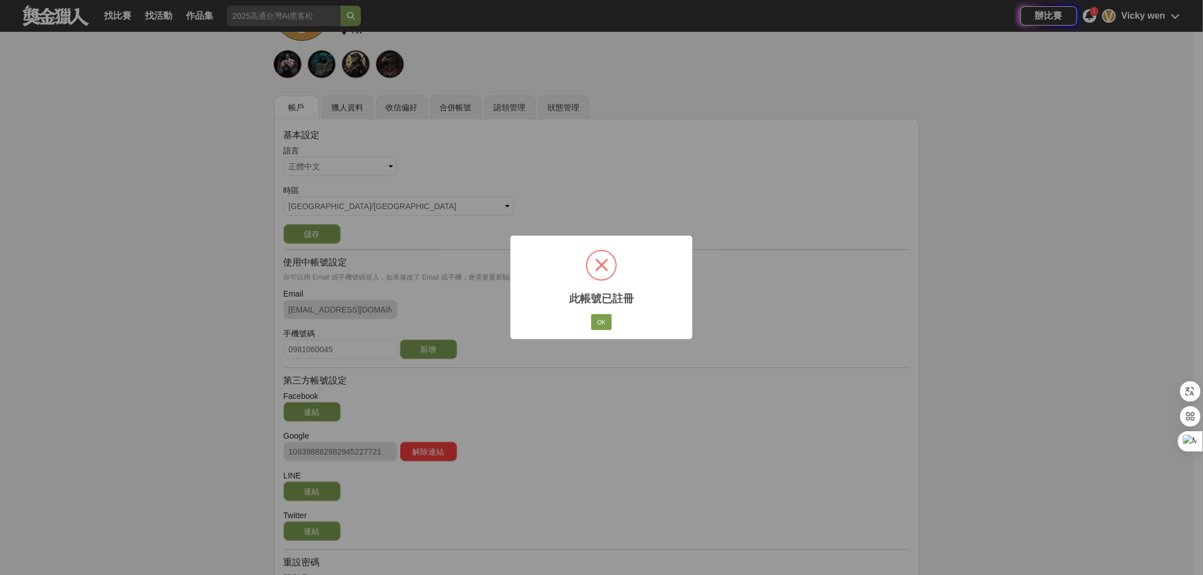
click at [613, 317] on div "OK No Cancel" at bounding box center [602, 322] width 24 height 19
drag, startPoint x: 579, startPoint y: 327, endPoint x: 598, endPoint y: 322, distance: 19.3
click at [580, 327] on div "× 此帳號已註冊 OK No Cancel" at bounding box center [602, 287] width 182 height 103
click at [600, 321] on button "OK" at bounding box center [601, 322] width 20 height 16
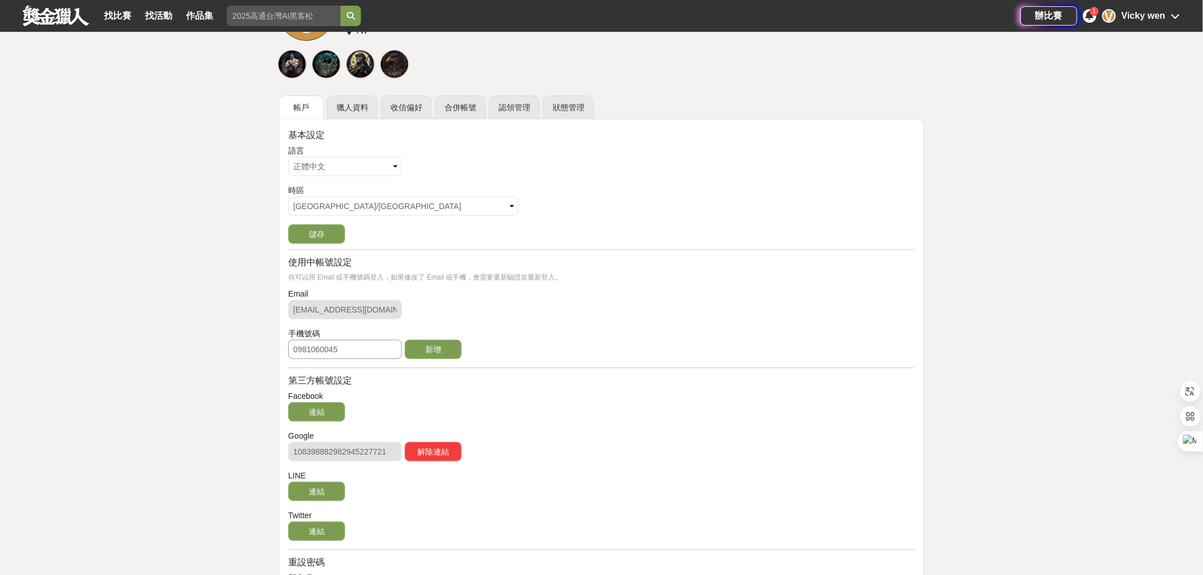
drag, startPoint x: 346, startPoint y: 348, endPoint x: 204, endPoint y: 339, distance: 142.4
click at [204, 339] on div "我的設定 V Vicky wen 邊境遊俠 • 等級 1 • 經驗值 110 / 200 TW 帳戶 獵人資料 收信偏好 合併帳號 認領管理 狀態管理 基本設…" at bounding box center [601, 327] width 1203 height 794
click at [209, 337] on div "我的設定 V Vicky wen 邊境遊俠 • 等級 1 • 經驗值 110 / 200 TW 帳戶 獵人資料 收信偏好 合併帳號 認領管理 狀態管理 基本設…" at bounding box center [601, 327] width 1203 height 794
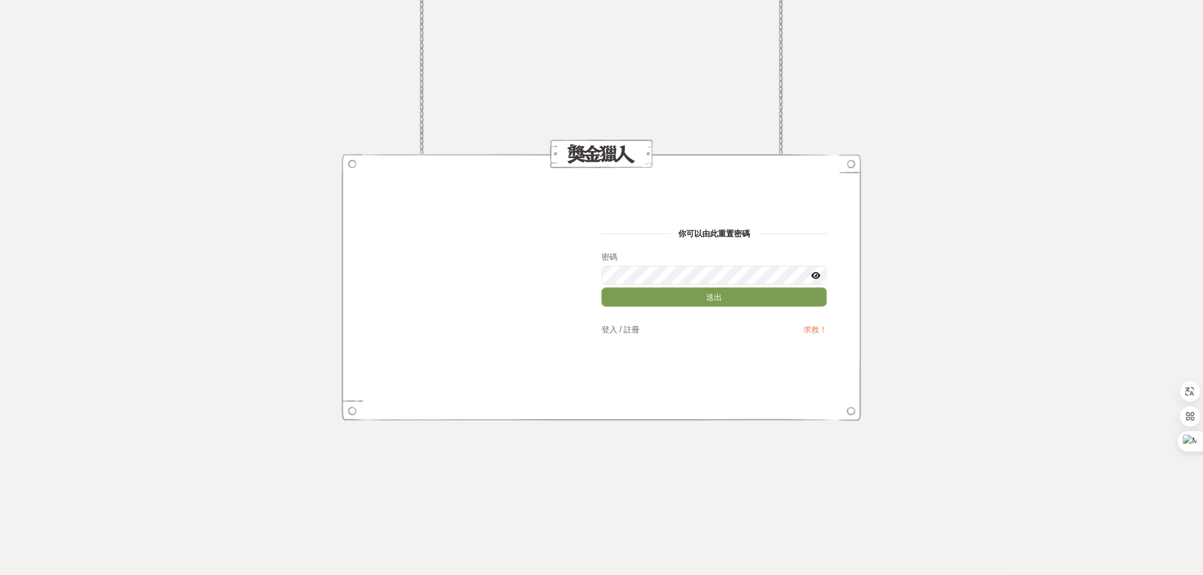
click at [819, 272] on icon at bounding box center [815, 276] width 9 height 8
click at [701, 301] on button "送出" at bounding box center [715, 297] width 226 height 19
